Goal: Task Accomplishment & Management: Manage account settings

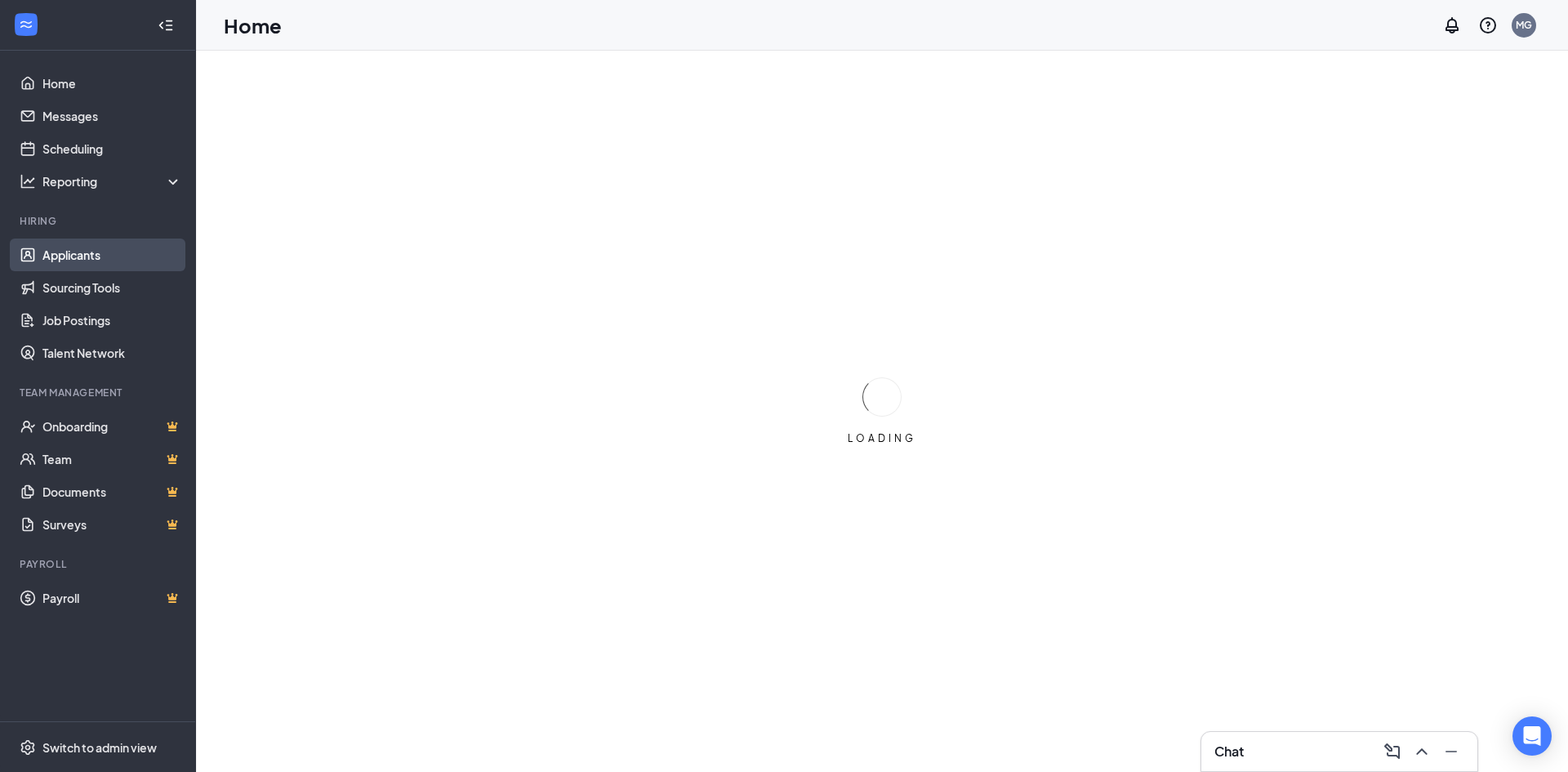
click at [52, 253] on link "Applicants" at bounding box center [112, 254] width 140 height 32
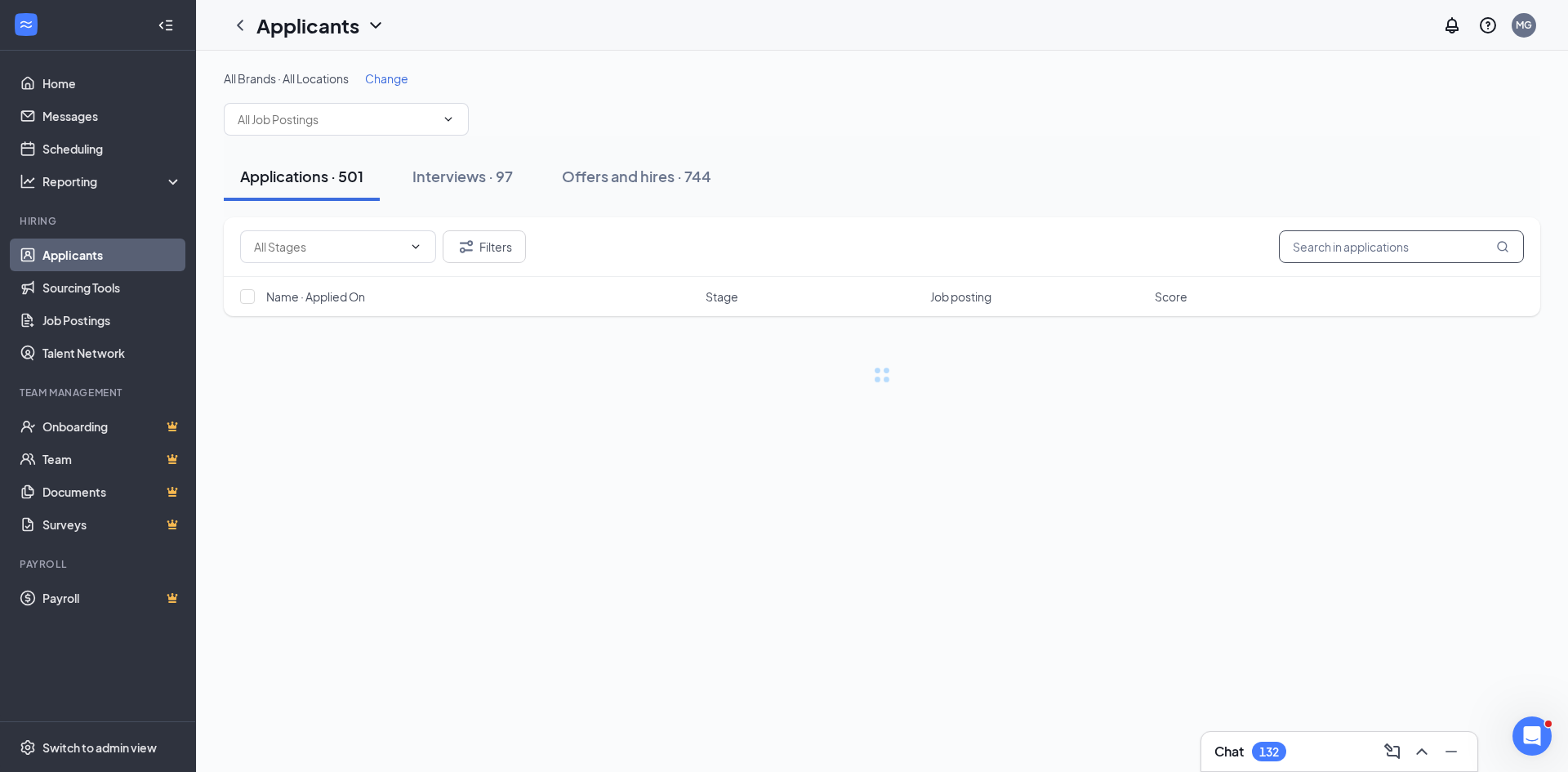
click at [1296, 247] on input "text" at bounding box center [1402, 246] width 245 height 32
type input "[PERSON_NAME]"
click at [689, 168] on div "Offers and hires · 2 / 744" at bounding box center [693, 176] width 171 height 21
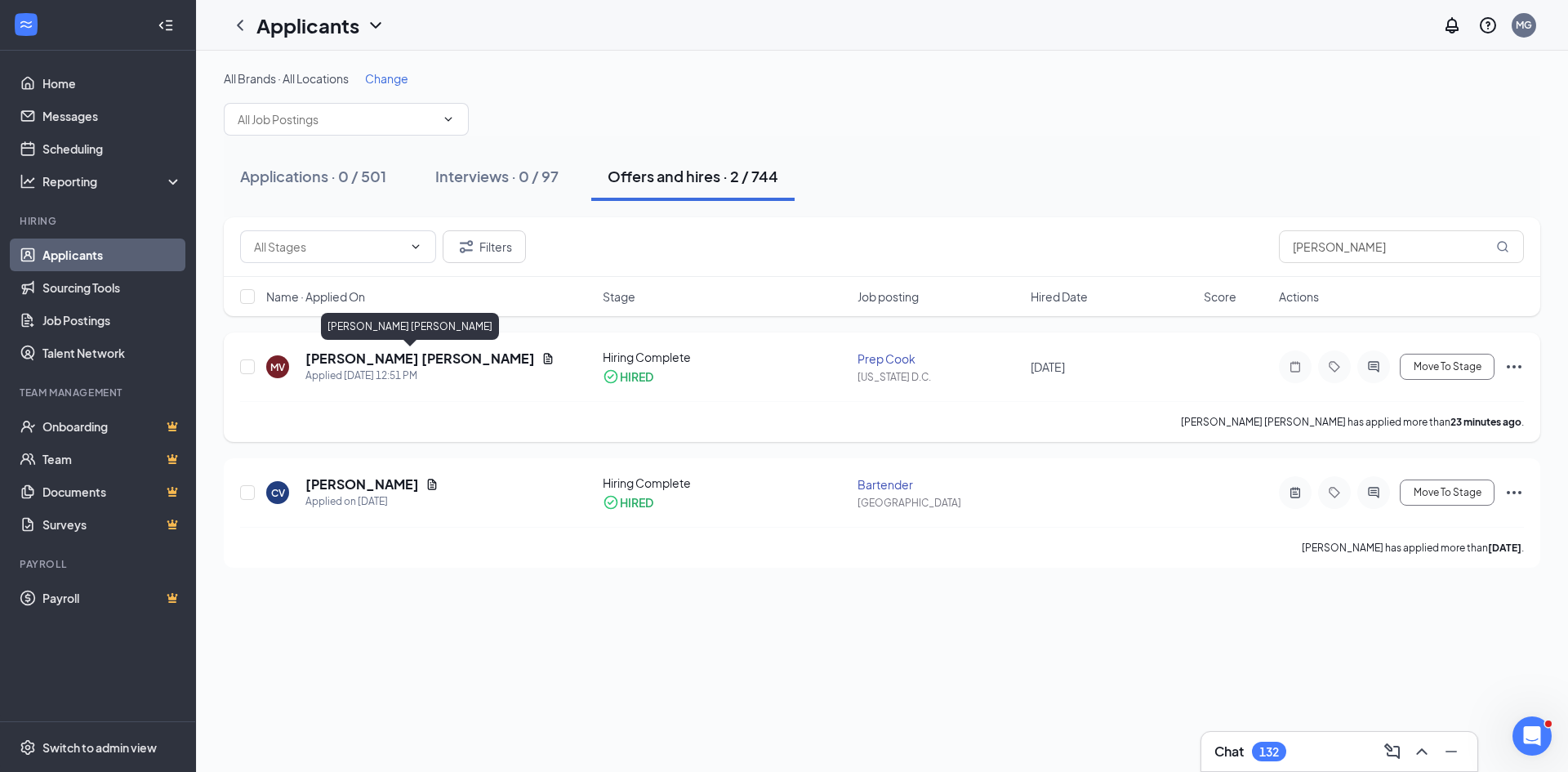
click at [434, 350] on h5 "[PERSON_NAME] [PERSON_NAME]" at bounding box center [420, 359] width 229 height 18
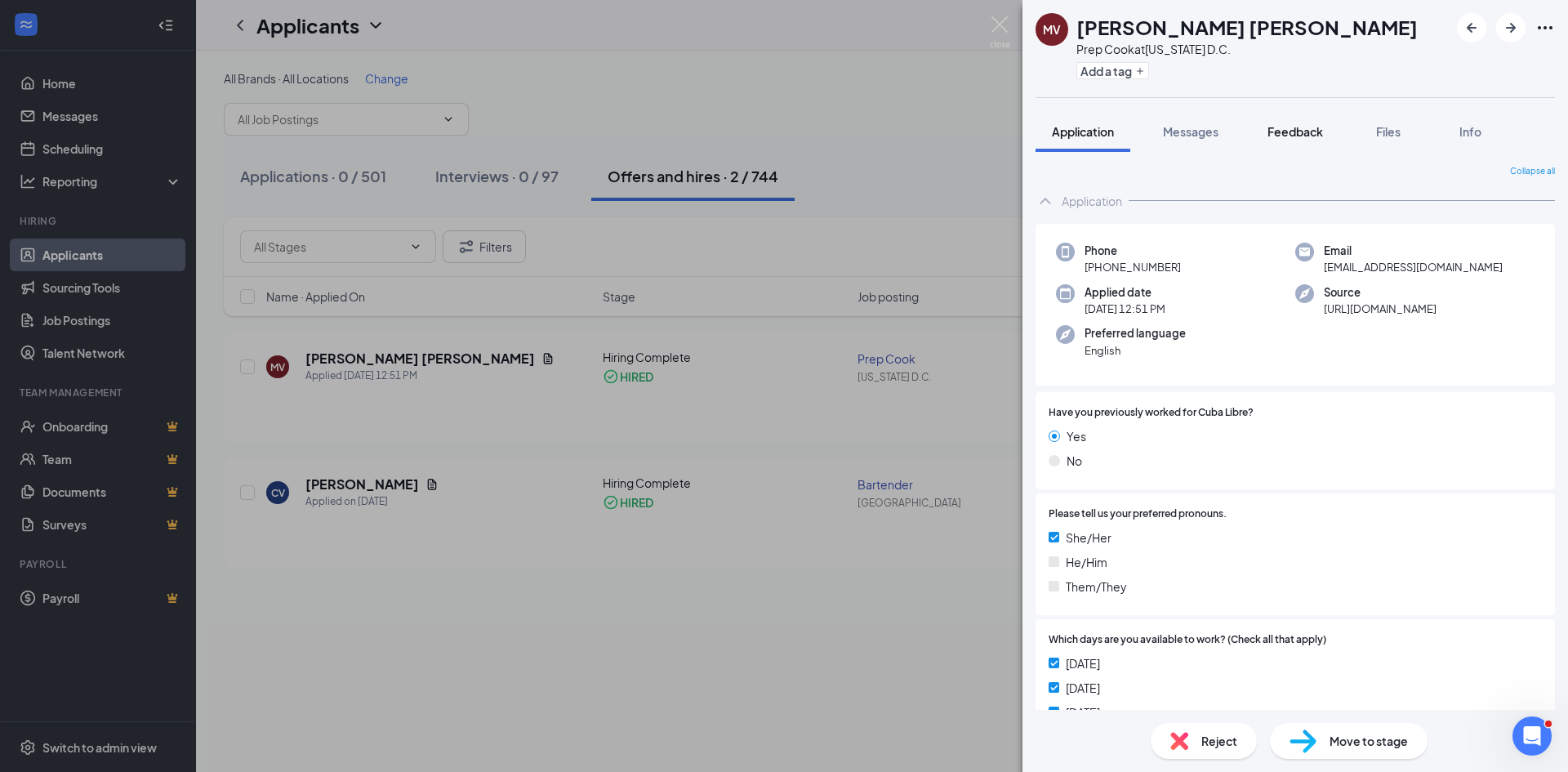
click at [1294, 128] on span "Feedback" at bounding box center [1295, 132] width 55 height 15
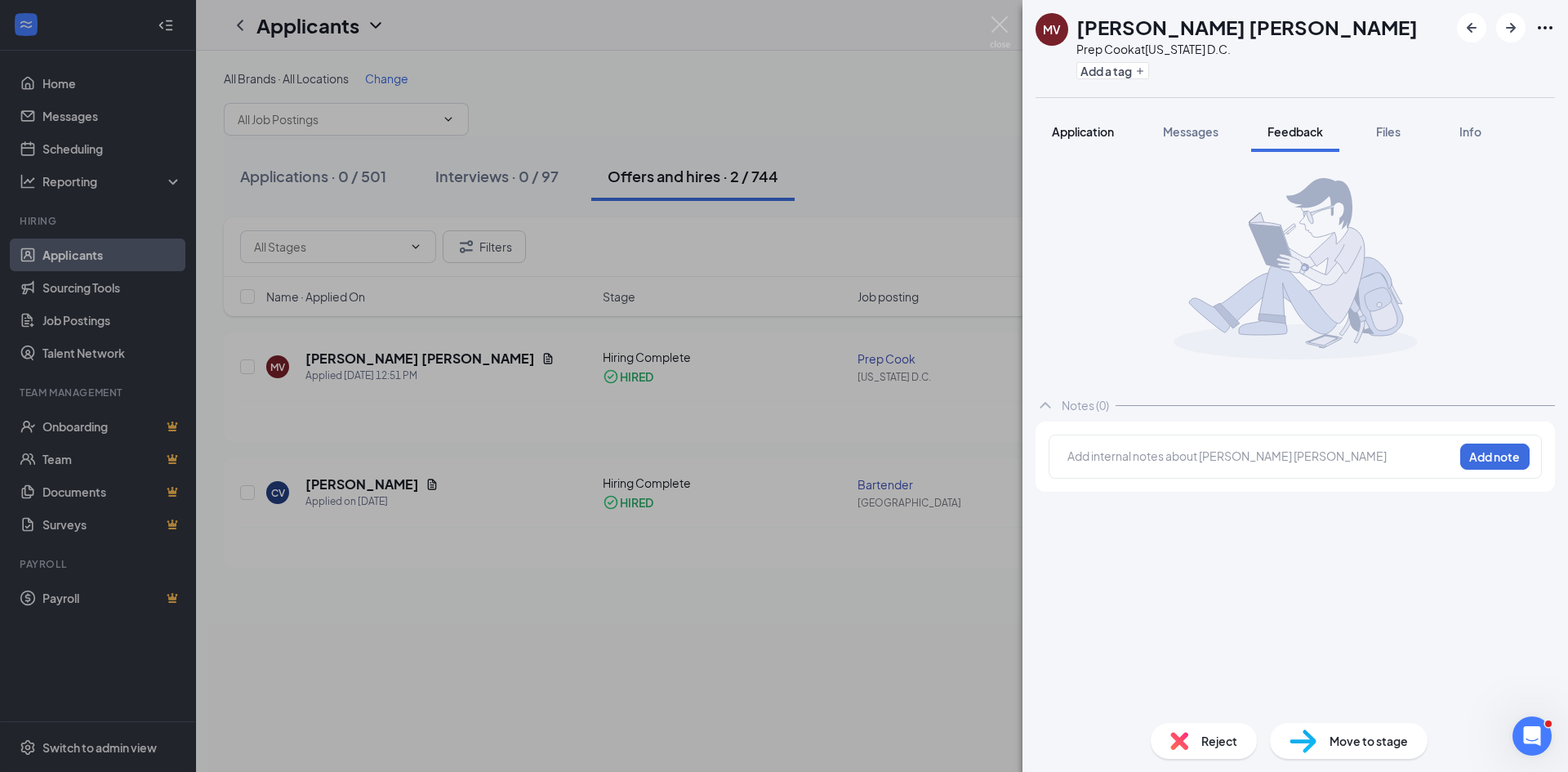
click at [1089, 121] on button "Application" at bounding box center [1083, 131] width 94 height 41
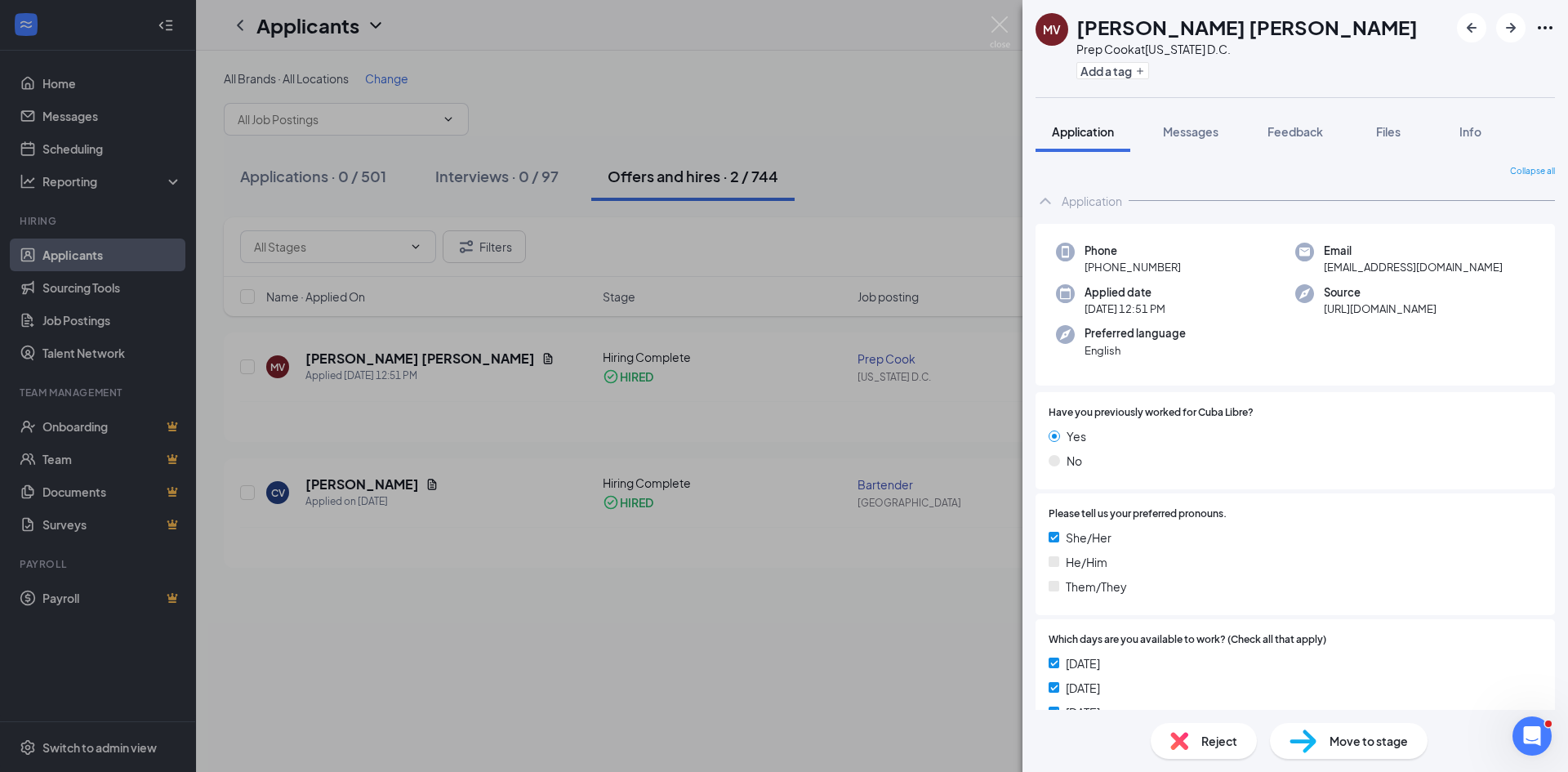
click at [982, 129] on div "MV [PERSON_NAME] [PERSON_NAME] Prep Cook at [US_STATE][GEOGRAPHIC_DATA] Add a t…" at bounding box center [784, 386] width 1568 height 772
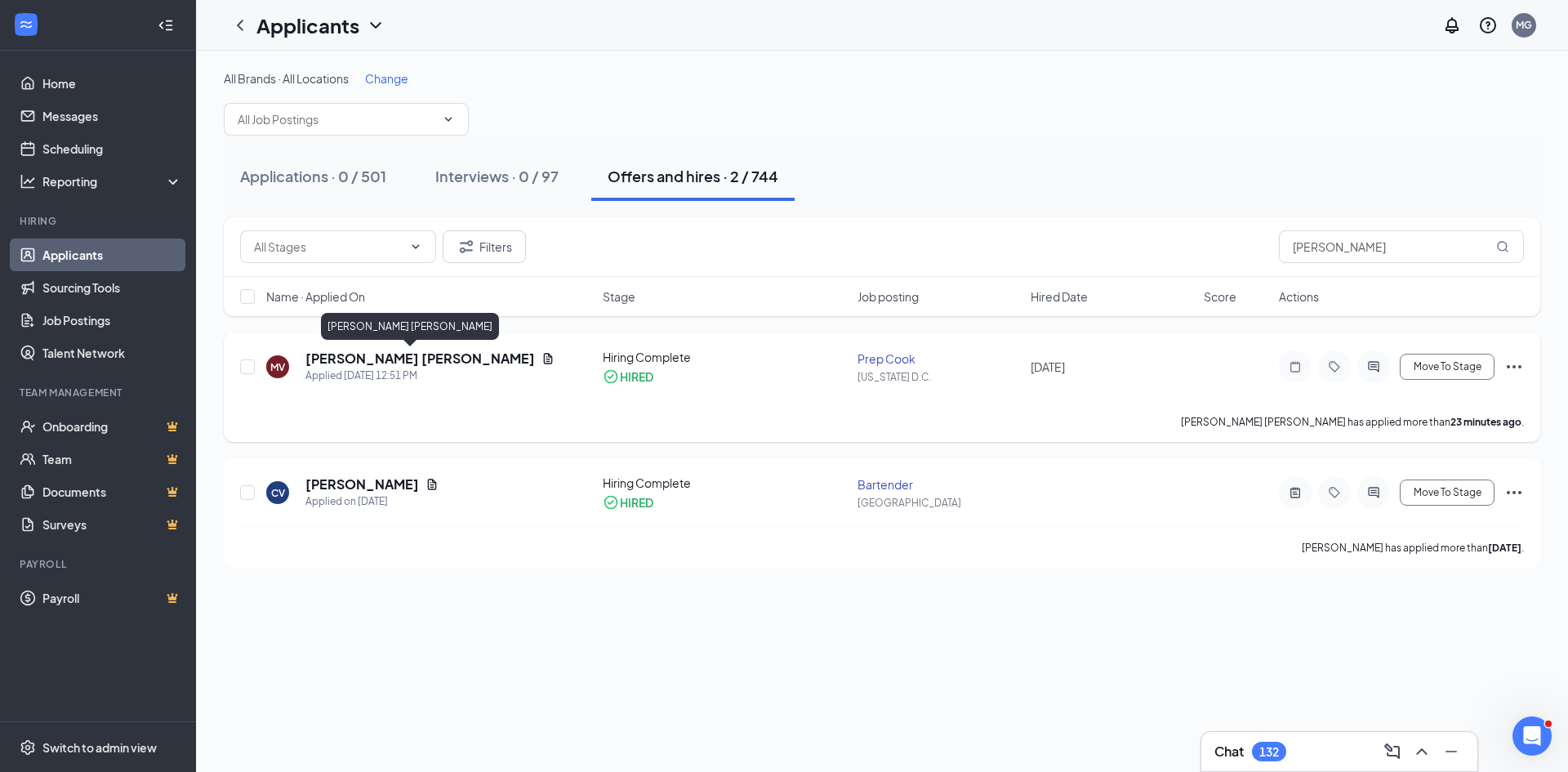
click at [346, 352] on h5 "[PERSON_NAME] [PERSON_NAME]" at bounding box center [420, 359] width 229 height 18
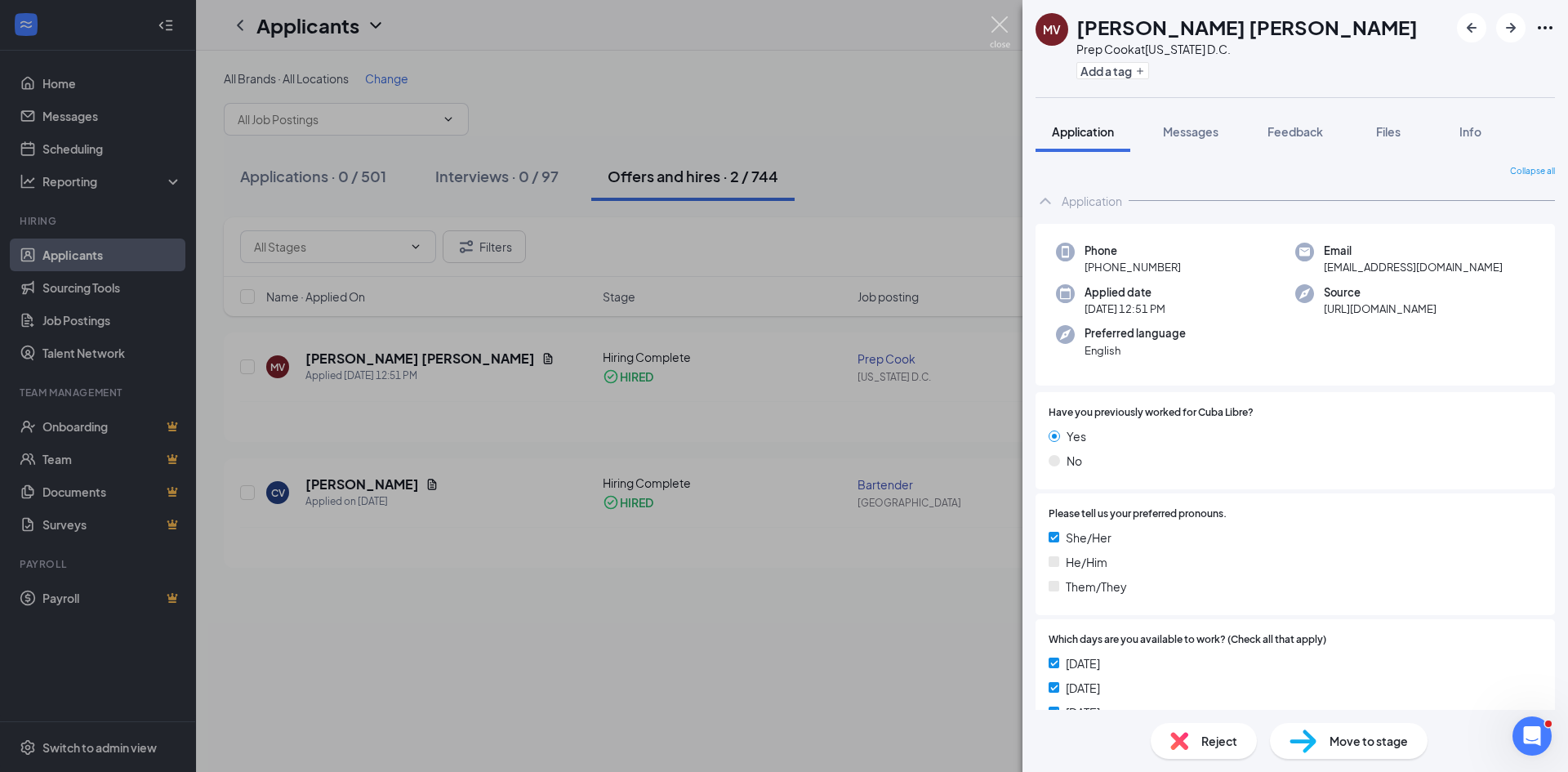
click at [1002, 43] on img at bounding box center [999, 32] width 21 height 31
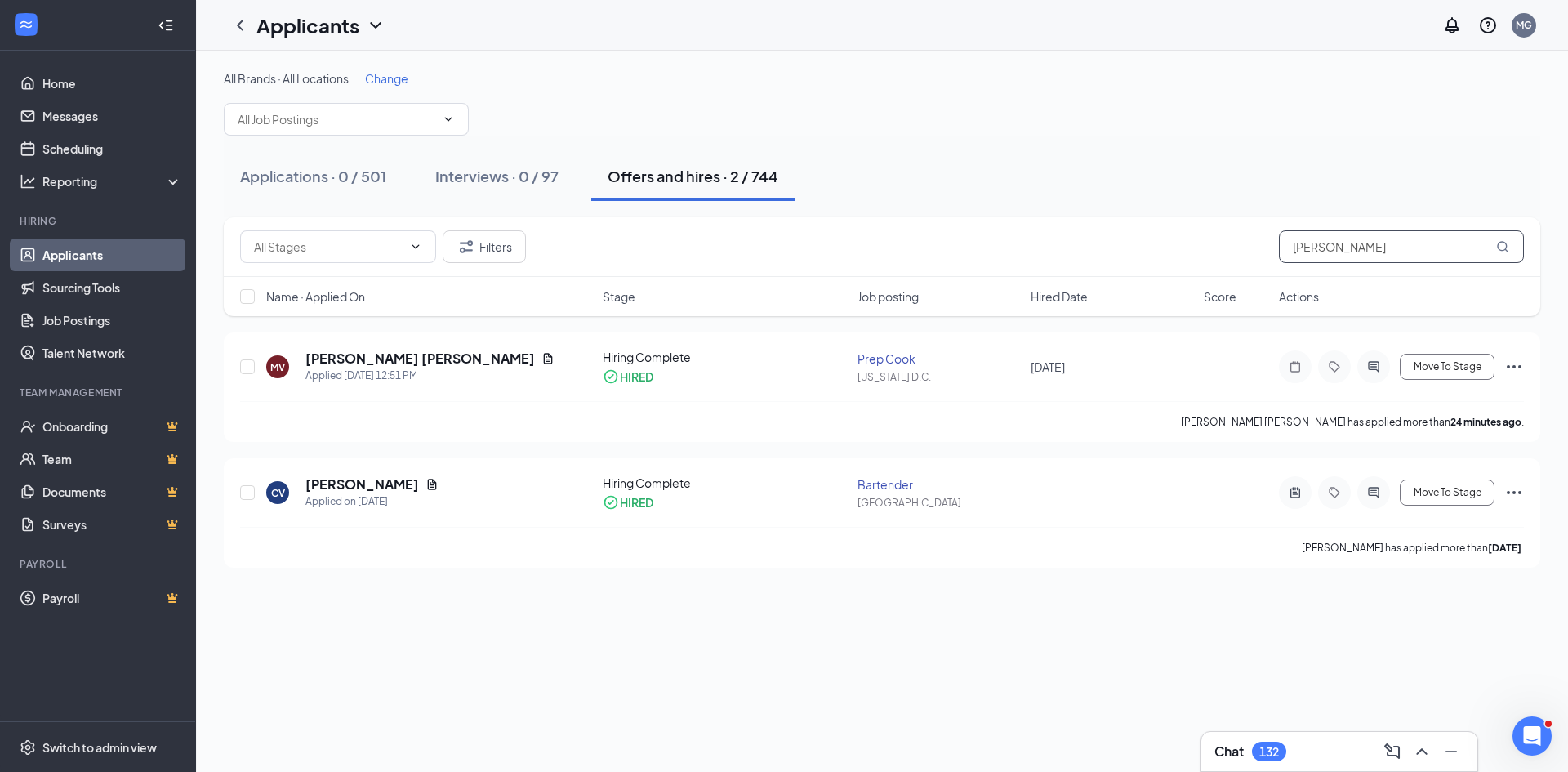
drag, startPoint x: 1388, startPoint y: 248, endPoint x: 1032, endPoint y: 253, distance: 356.0
click at [1032, 253] on div "Filters [PERSON_NAME]" at bounding box center [882, 246] width 1283 height 32
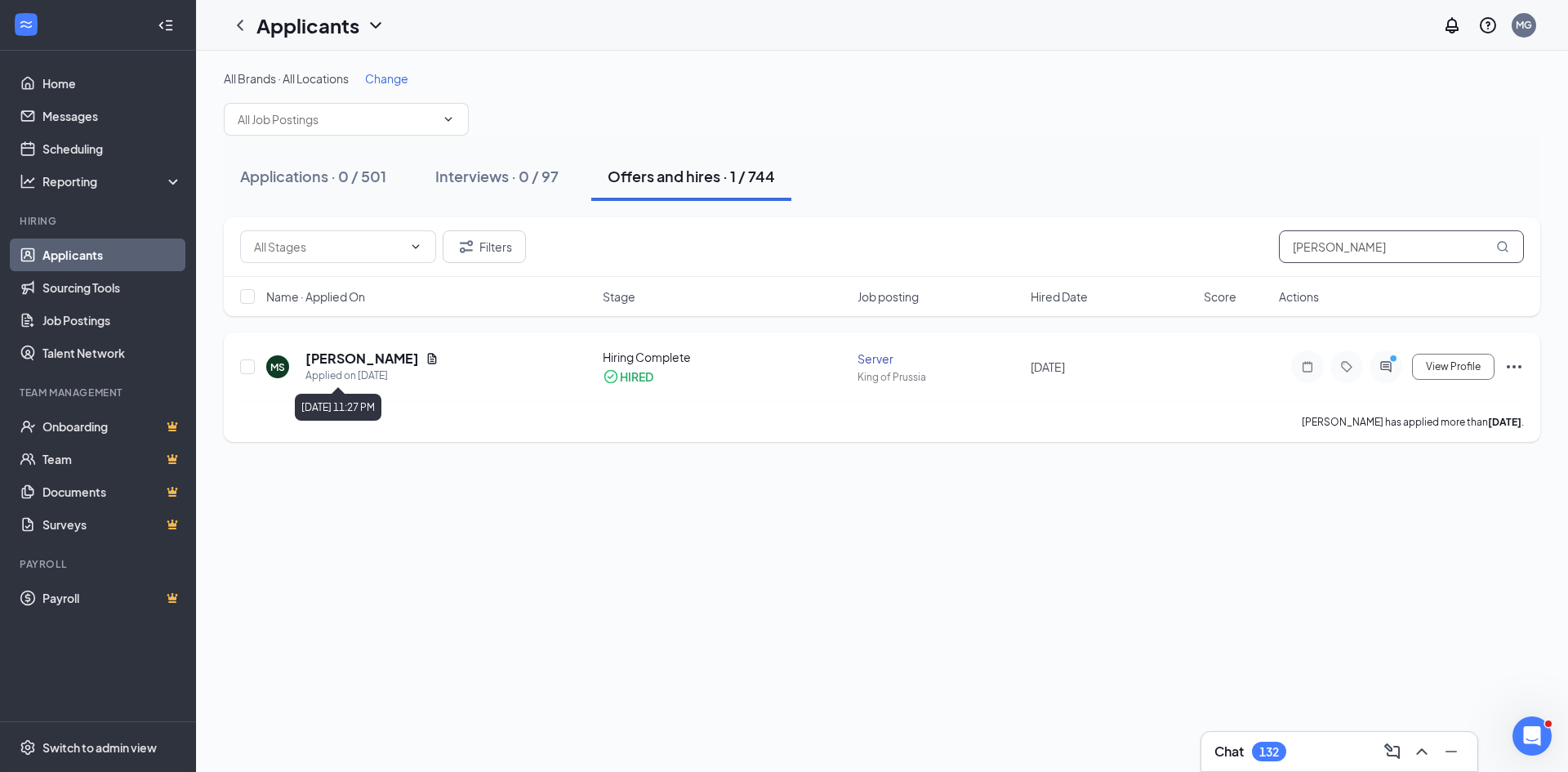
type input "[PERSON_NAME]"
click at [339, 360] on h5 "[PERSON_NAME]" at bounding box center [362, 359] width 113 height 18
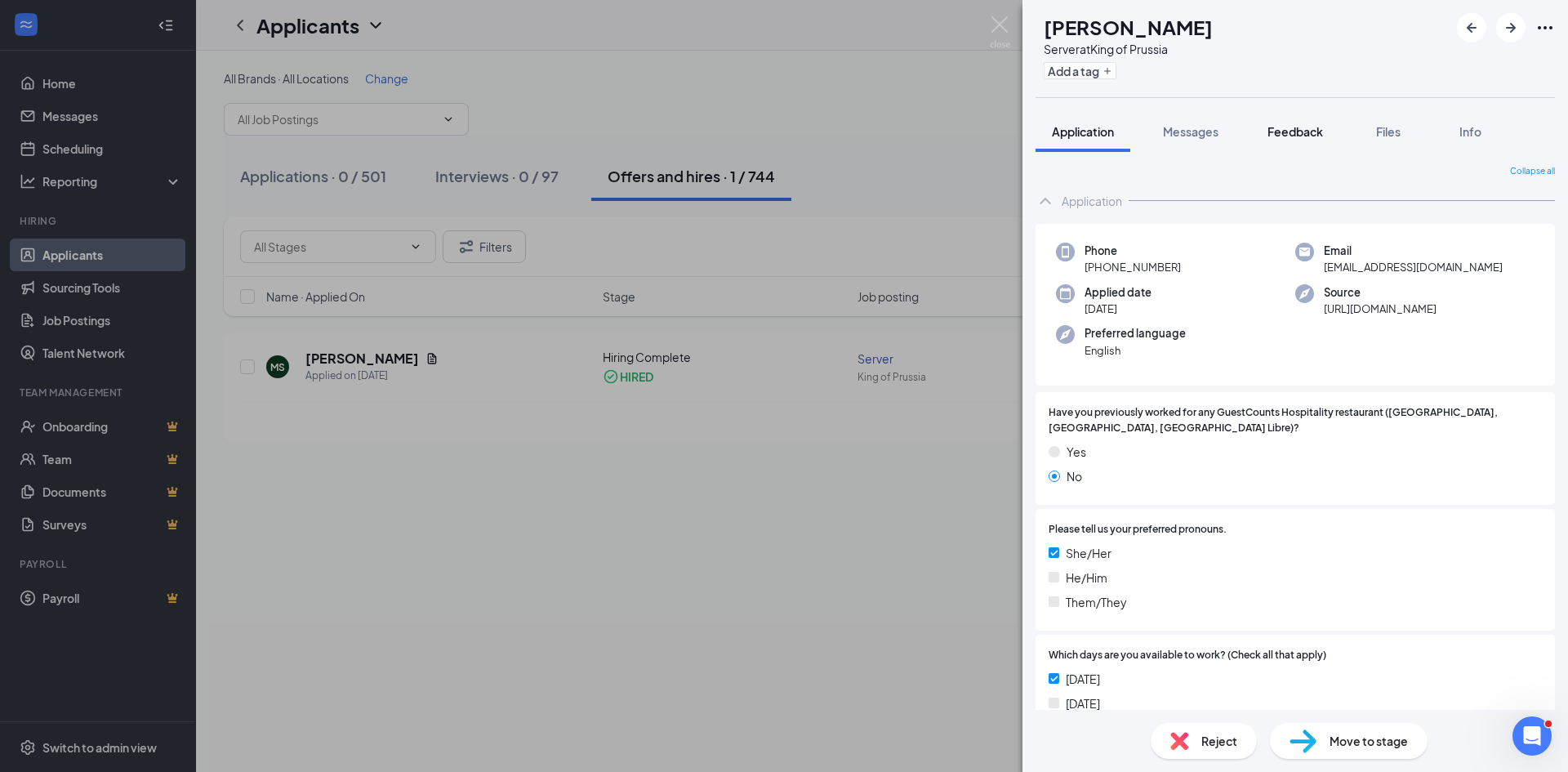
click at [1290, 124] on span "Feedback" at bounding box center [1295, 132] width 55 height 15
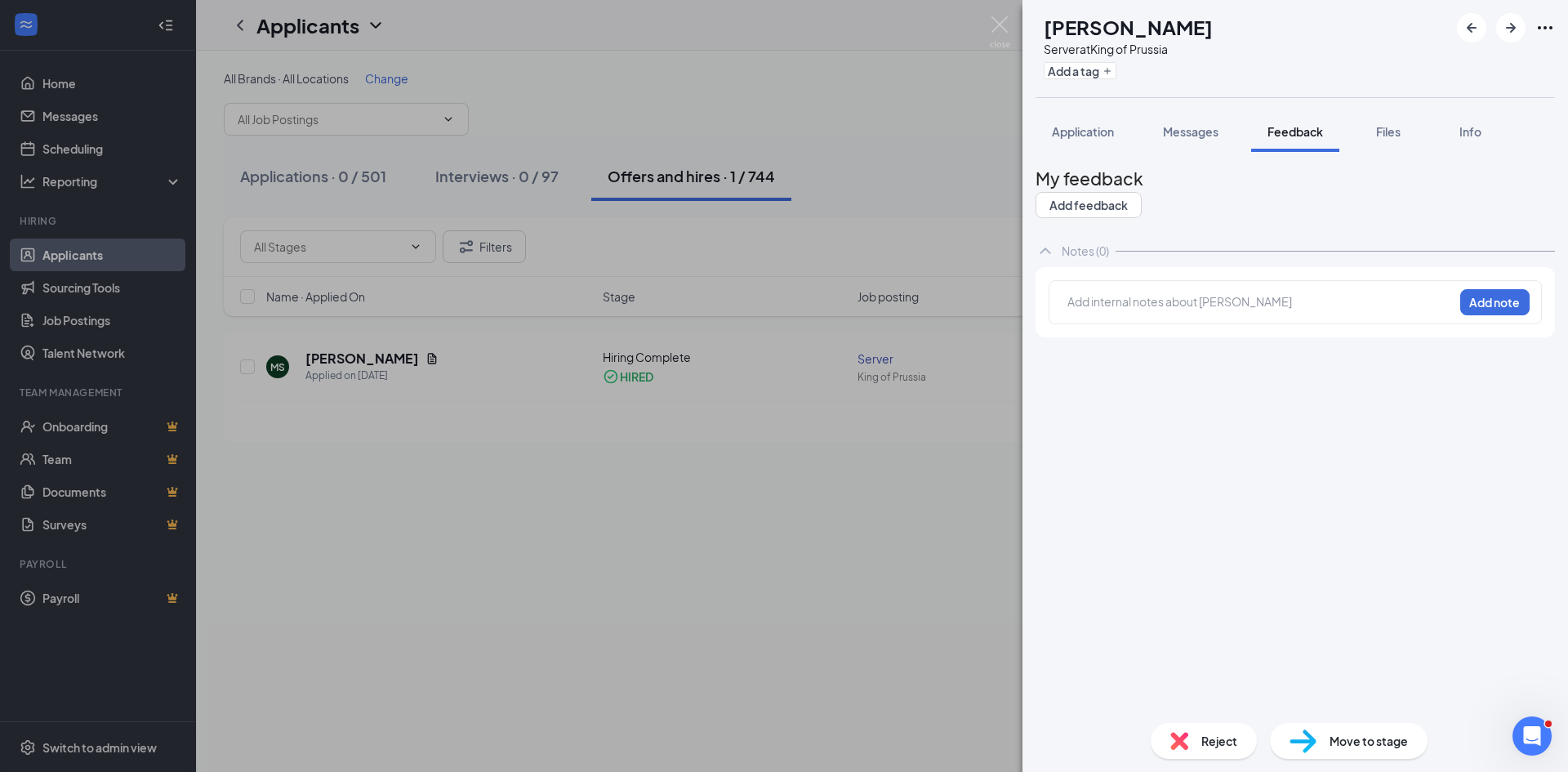
click at [1239, 311] on div at bounding box center [1260, 302] width 385 height 17
click at [1510, 316] on button "Add note" at bounding box center [1495, 302] width 70 height 27
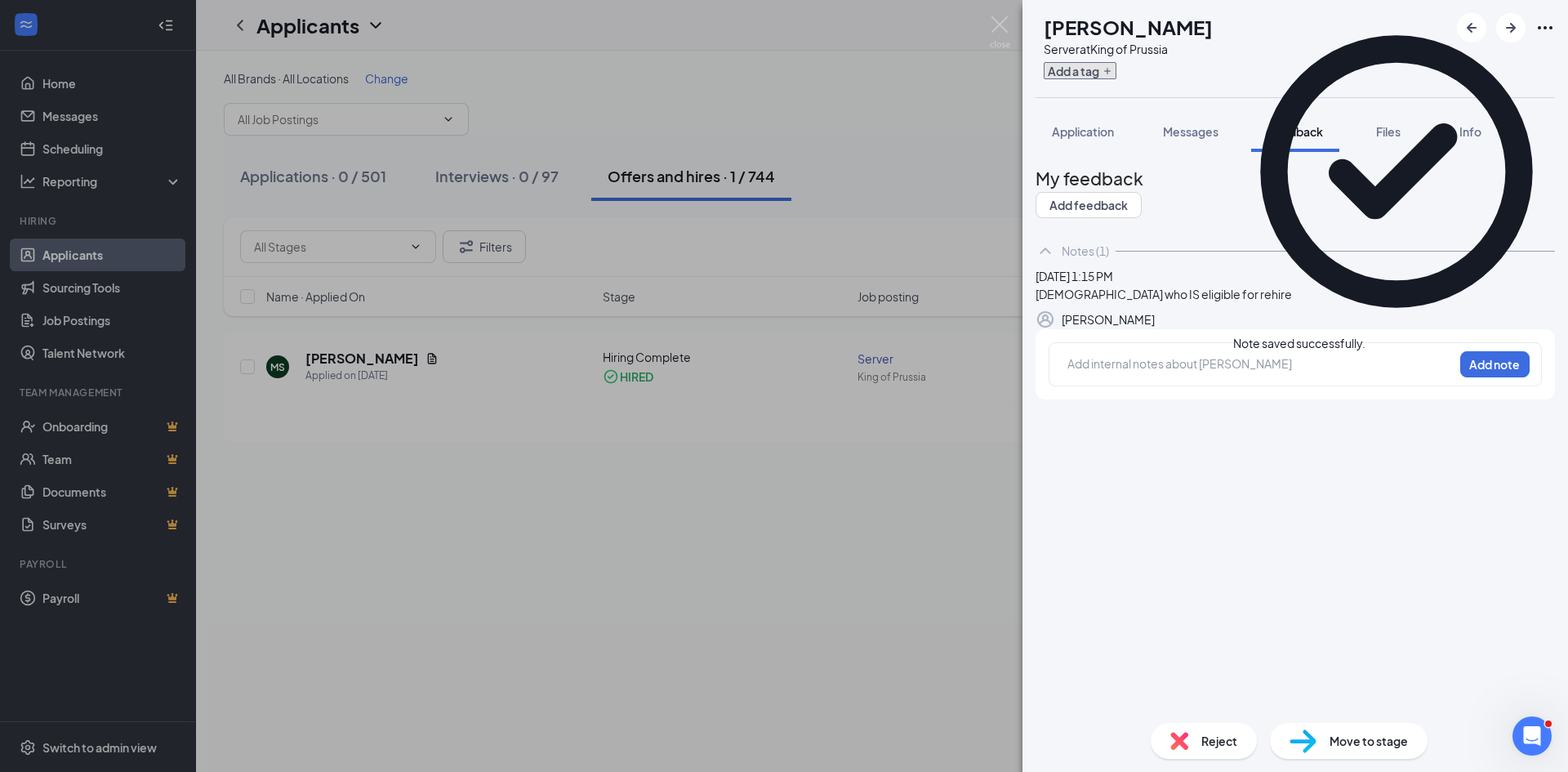
click at [1116, 77] on button "Add a tag" at bounding box center [1080, 70] width 73 height 17
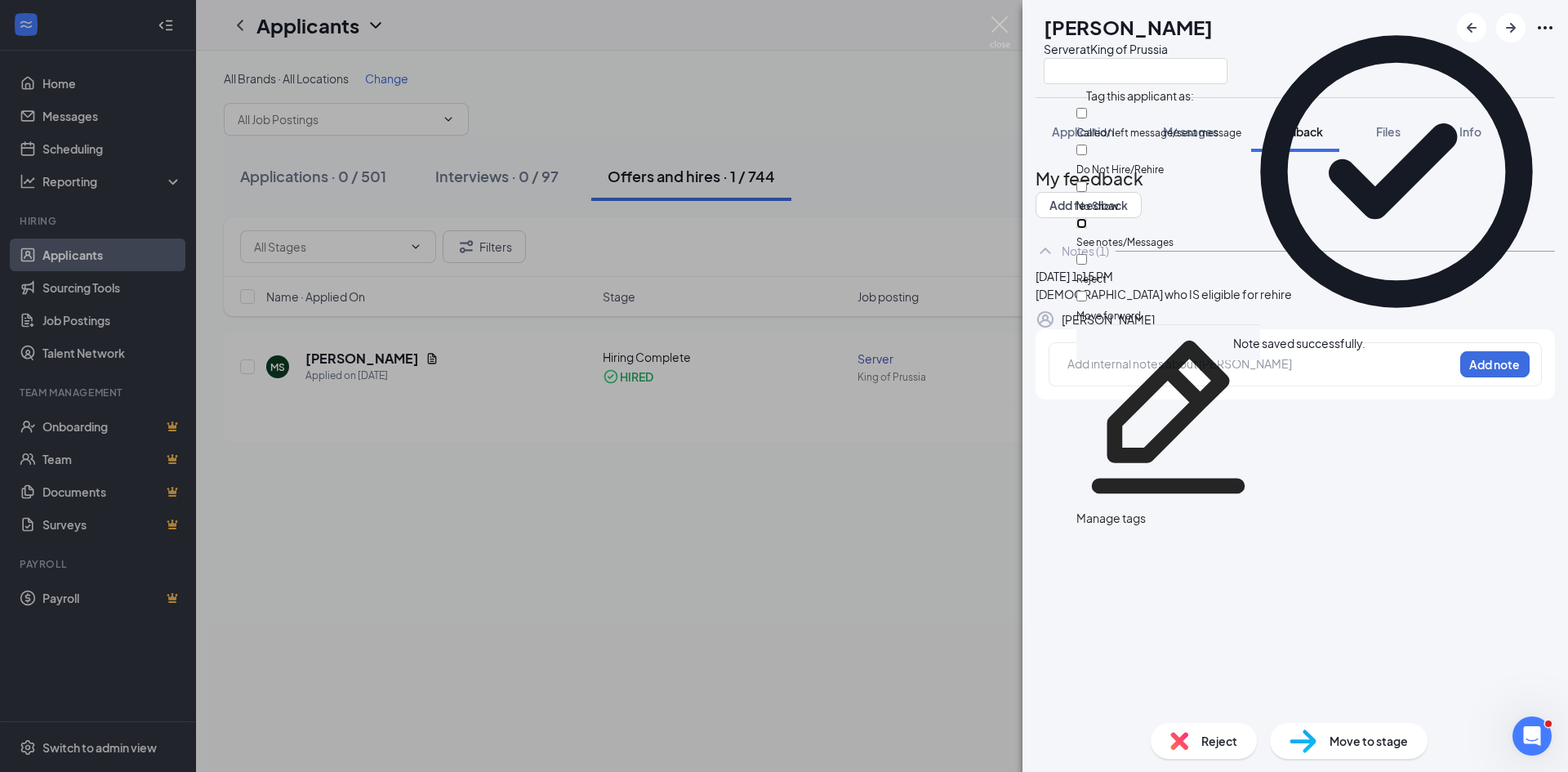
click at [1087, 218] on input "See notes/Messages" at bounding box center [1081, 223] width 11 height 11
checkbox input "true"
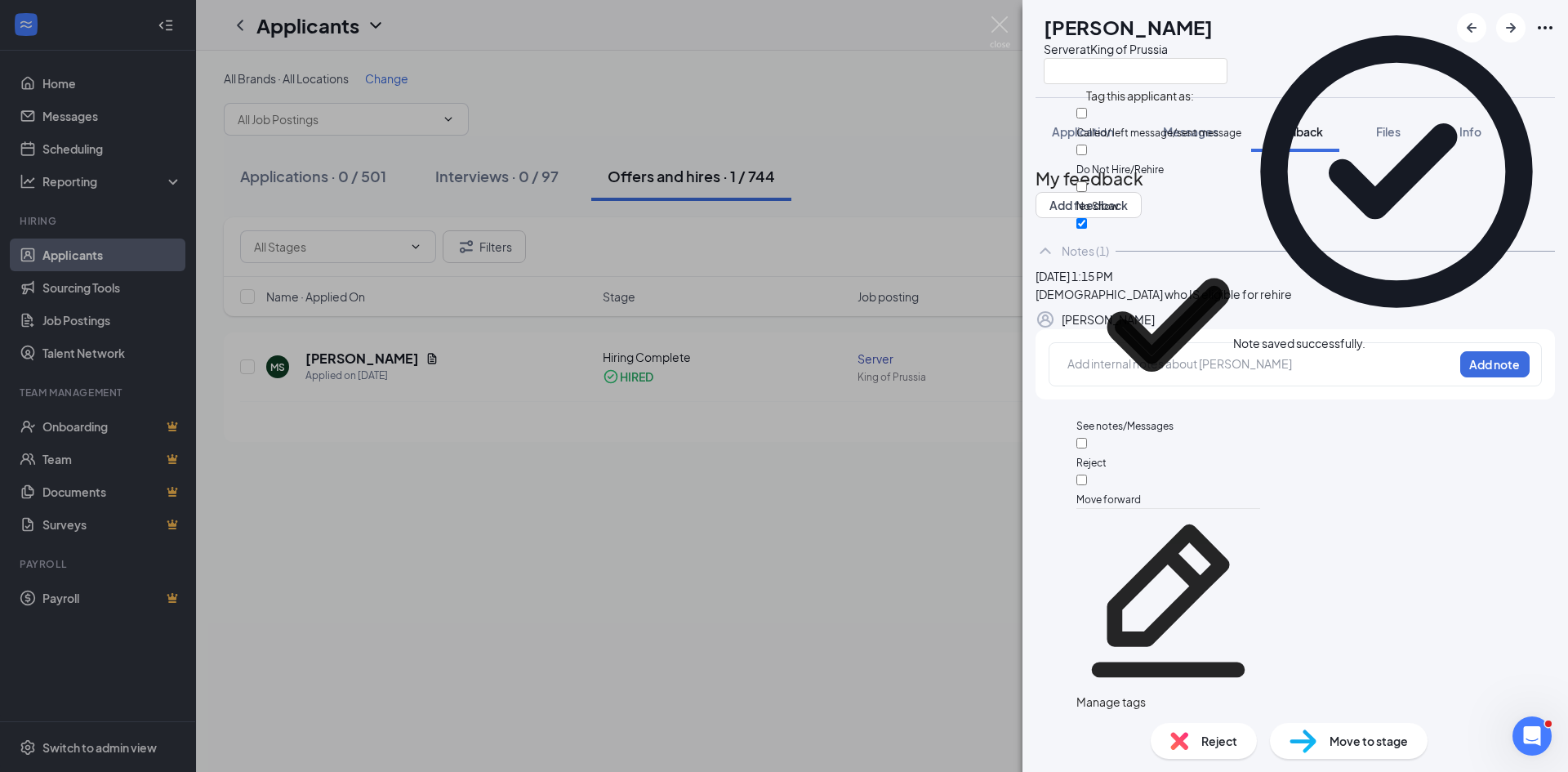
click at [892, 128] on div "[PERSON_NAME] Server at King of Prussia Application Messages Feedback Files Inf…" at bounding box center [784, 386] width 1568 height 772
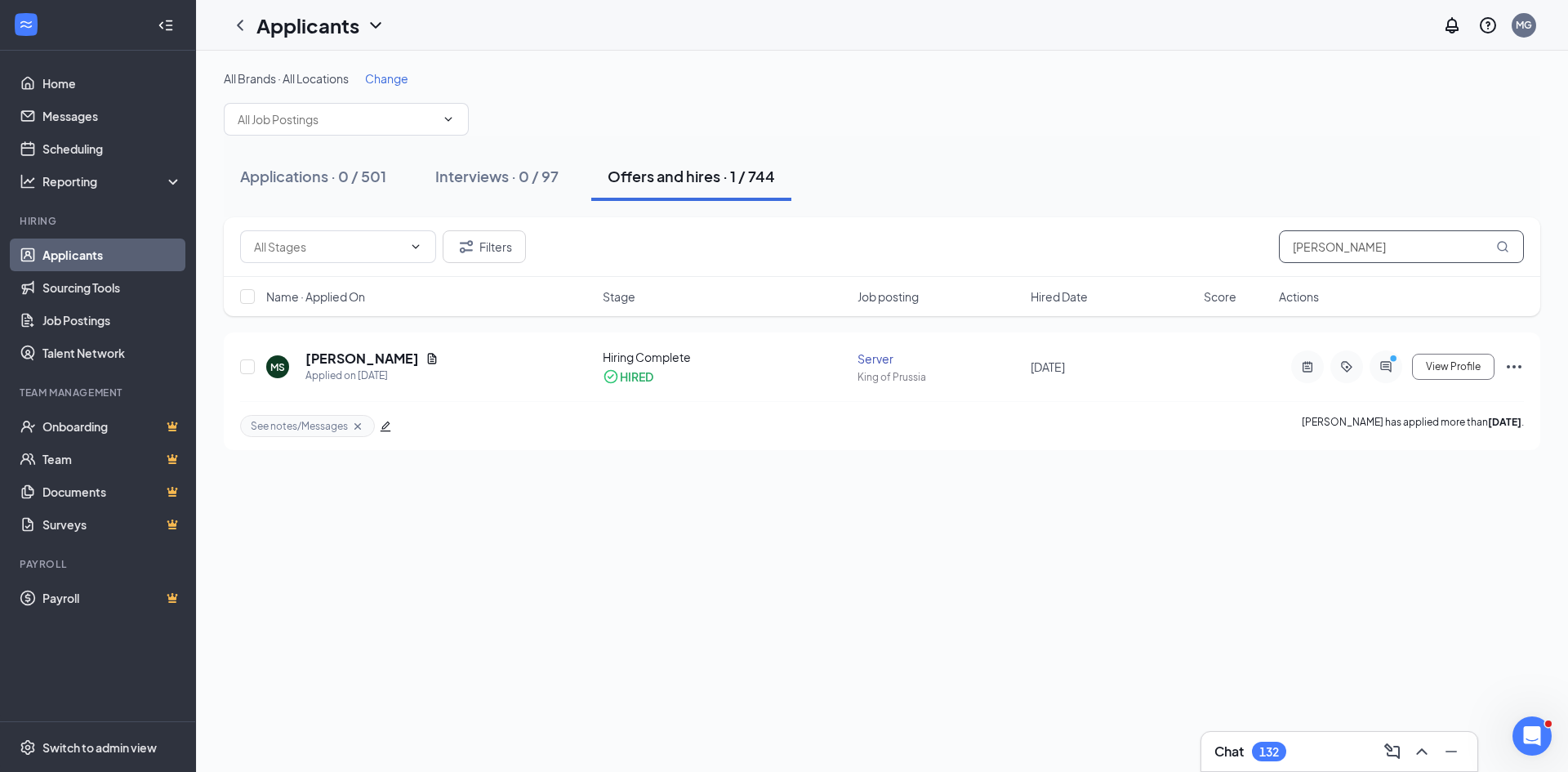
drag, startPoint x: 1368, startPoint y: 243, endPoint x: 1003, endPoint y: 235, distance: 365.1
click at [1003, 235] on div "Filters [PERSON_NAME]" at bounding box center [882, 246] width 1283 height 32
paste input "[PERSON_NAME]"
type input "[PERSON_NAME]"
drag, startPoint x: 338, startPoint y: 358, endPoint x: 372, endPoint y: 327, distance: 46.0
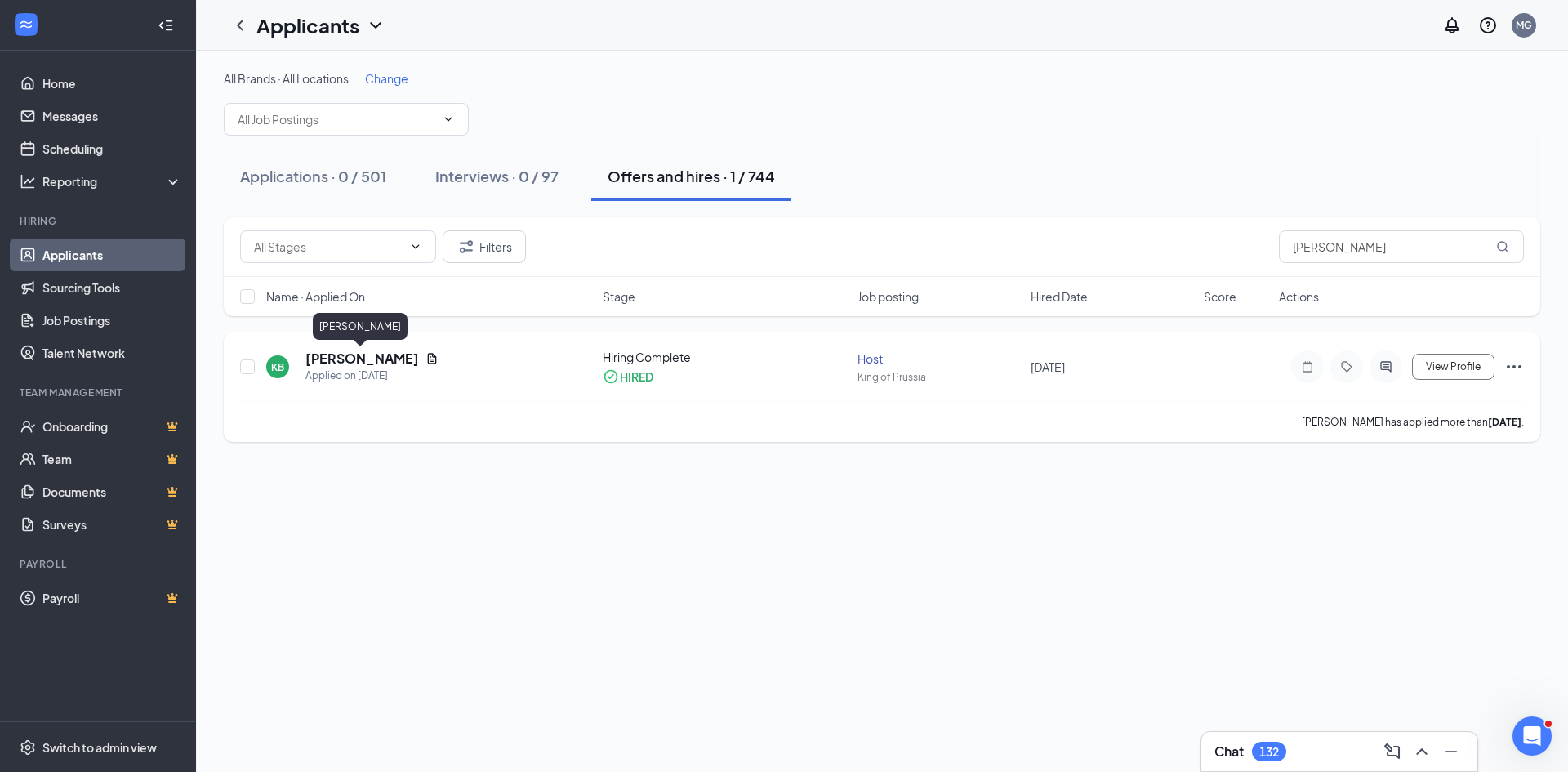
click at [338, 357] on h5 "[PERSON_NAME]" at bounding box center [362, 359] width 113 height 18
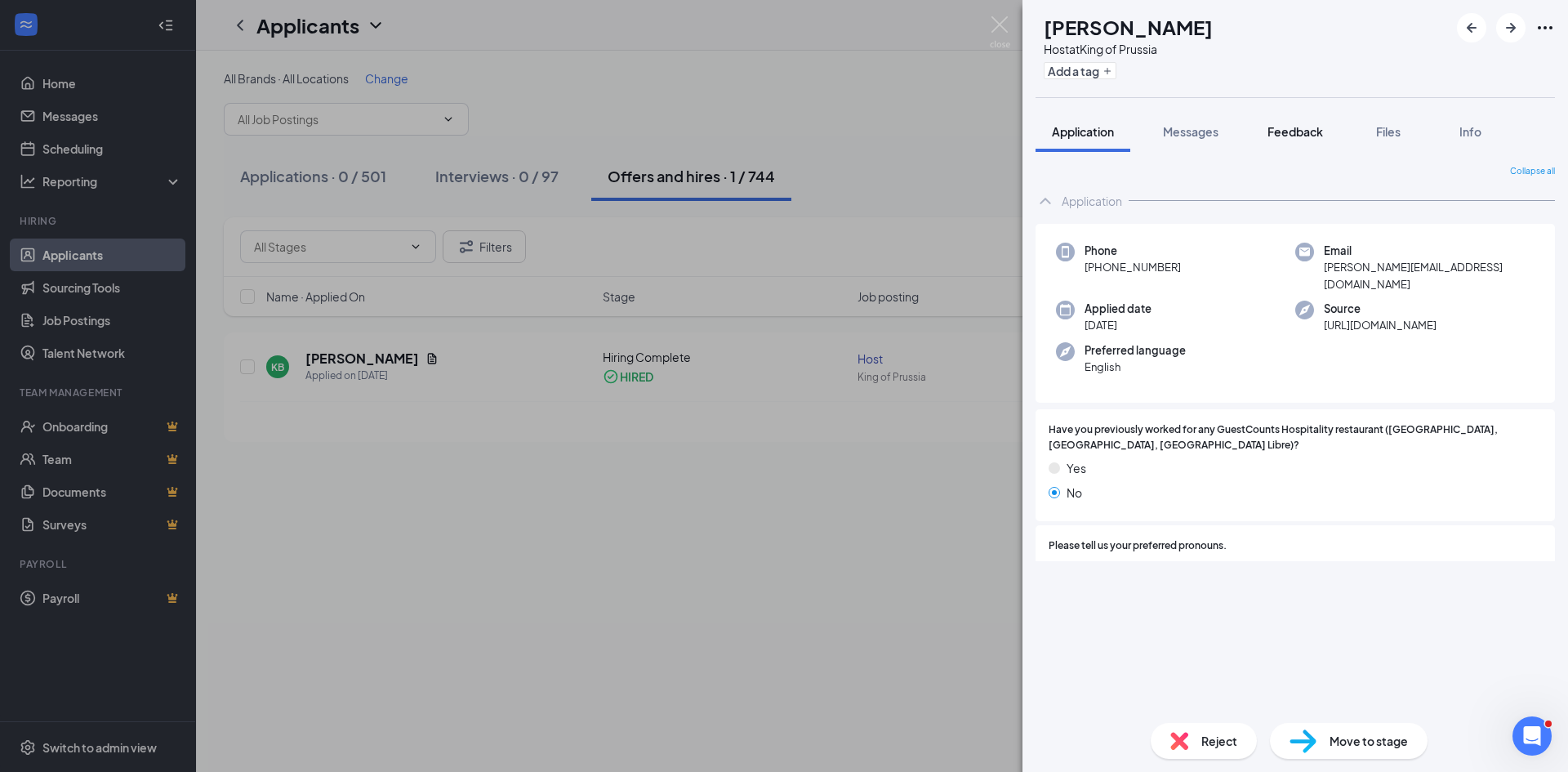
click at [1315, 132] on span "Feedback" at bounding box center [1295, 132] width 55 height 15
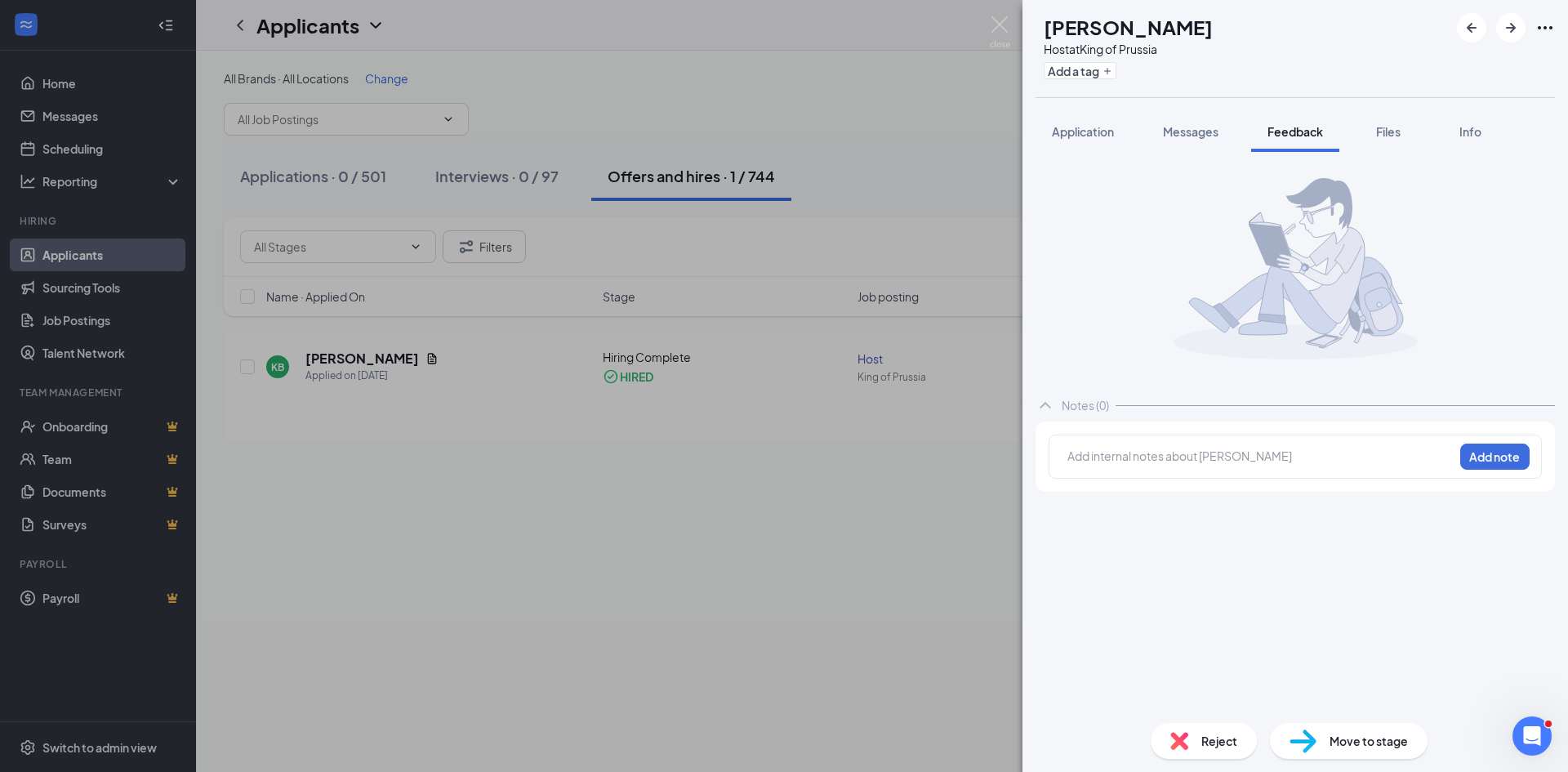
click at [1195, 466] on div at bounding box center [1260, 458] width 385 height 22
click at [1243, 451] on button "Add note" at bounding box center [1210, 456] width 65 height 27
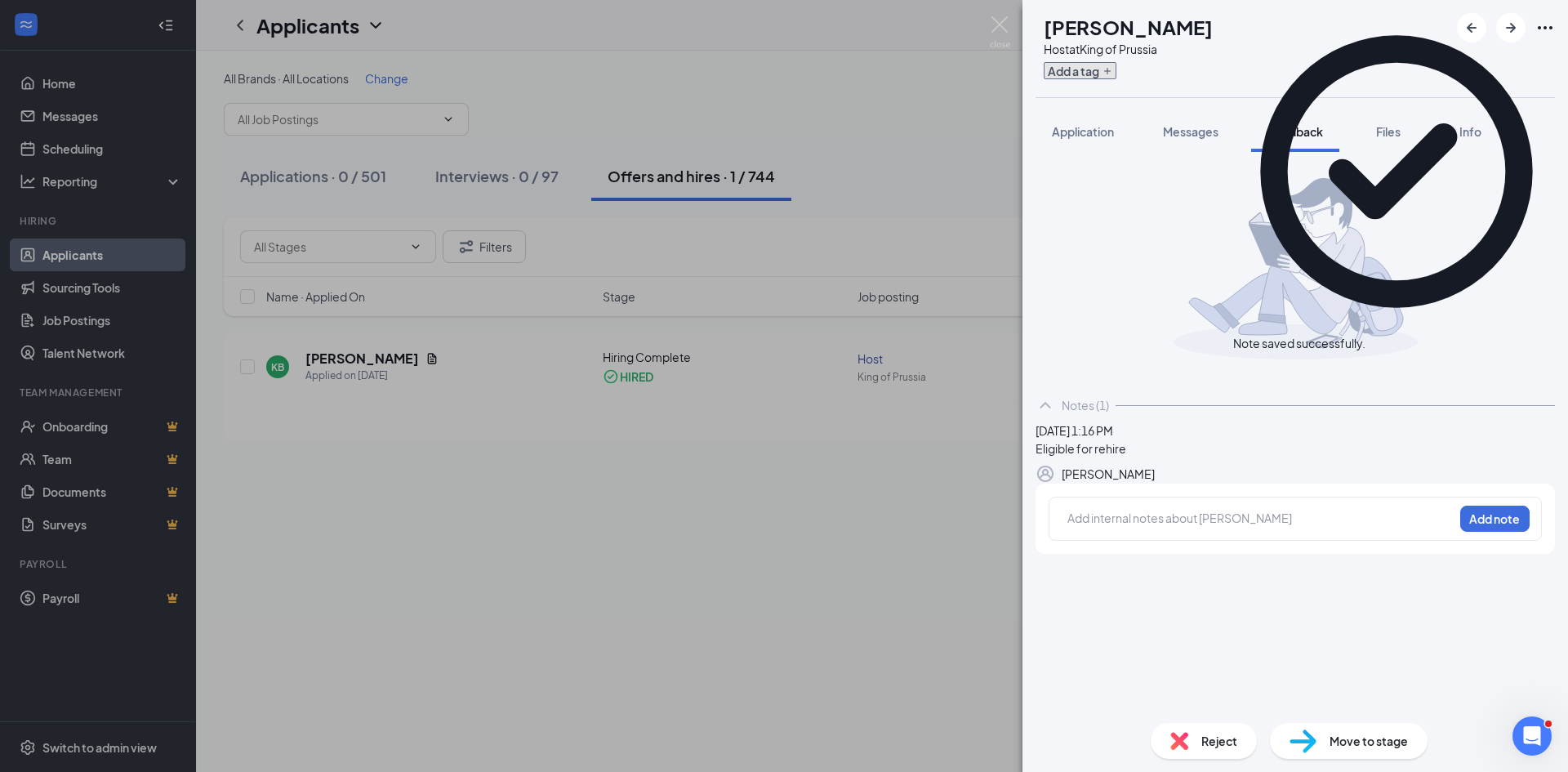
click at [1112, 75] on icon "Plus" at bounding box center [1108, 71] width 10 height 10
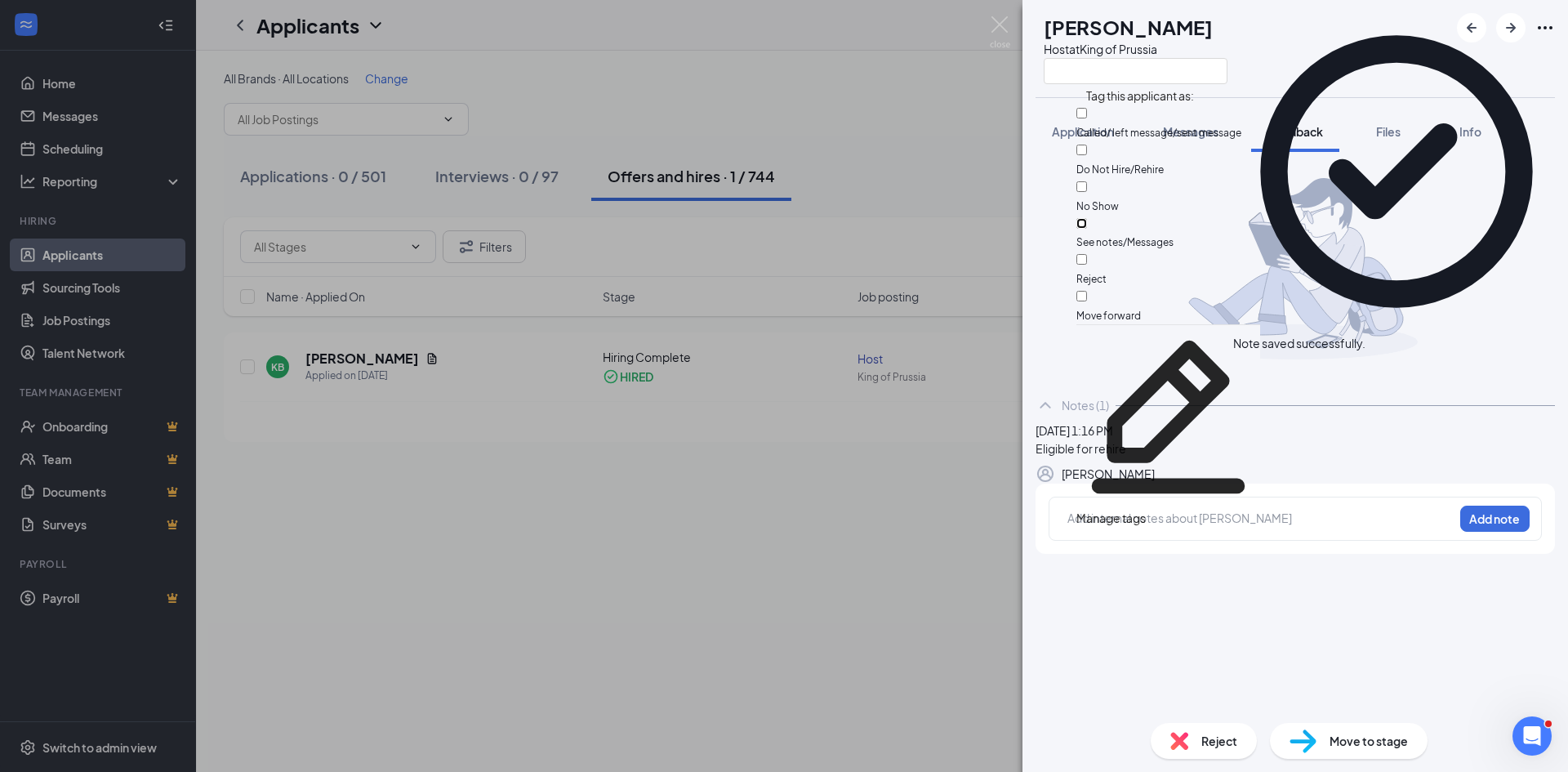
click at [1087, 218] on input "See notes/Messages" at bounding box center [1081, 223] width 11 height 11
checkbox input "true"
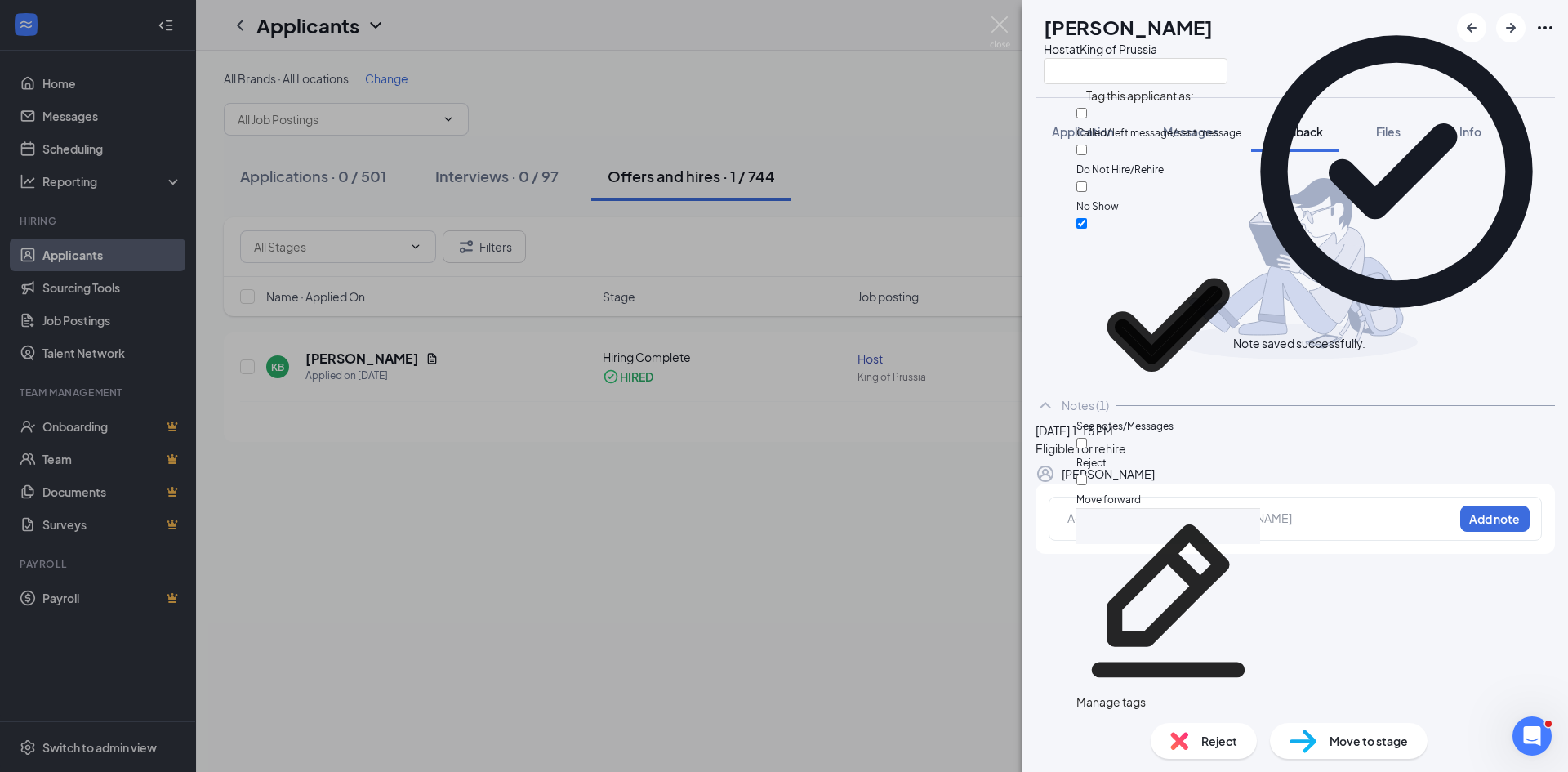
click at [856, 108] on div "KB [PERSON_NAME] Host at King of Prussia Application Messages Feedback Files In…" at bounding box center [784, 386] width 1568 height 772
